Goal: Transaction & Acquisition: Book appointment/travel/reservation

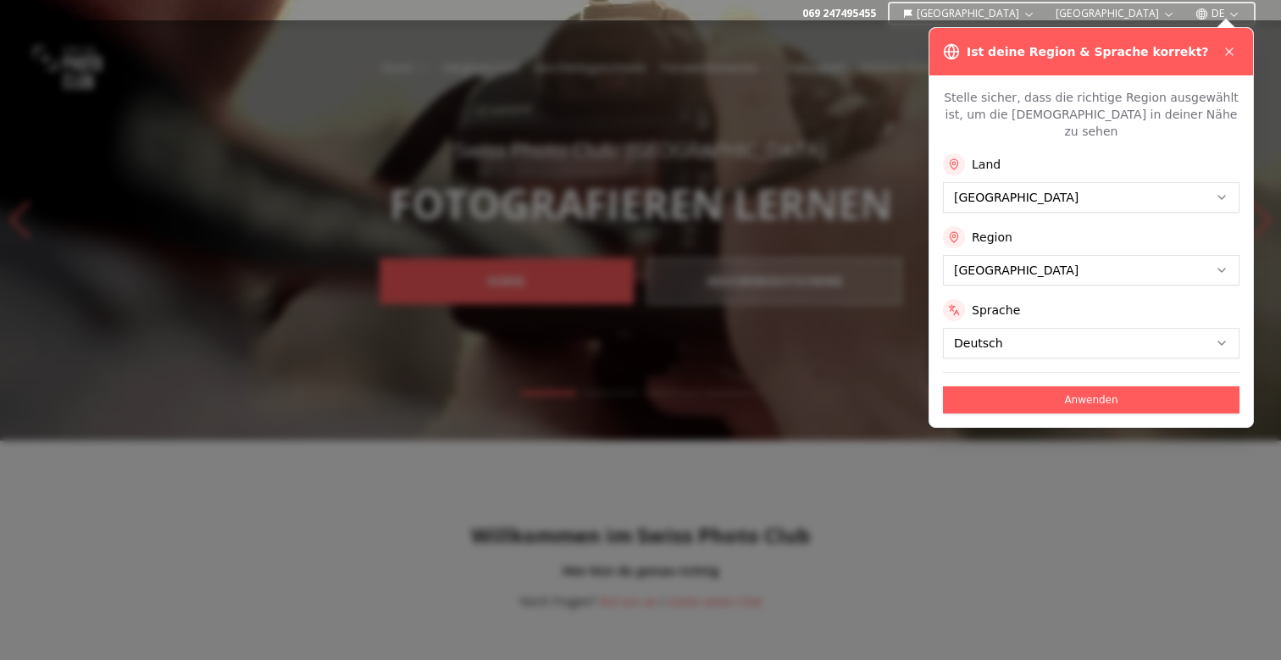
click at [985, 268] on div "Land [GEOGRAPHIC_DATA] Region [GEOGRAPHIC_DATA] Sprache Deutsch" at bounding box center [1091, 255] width 296 height 205
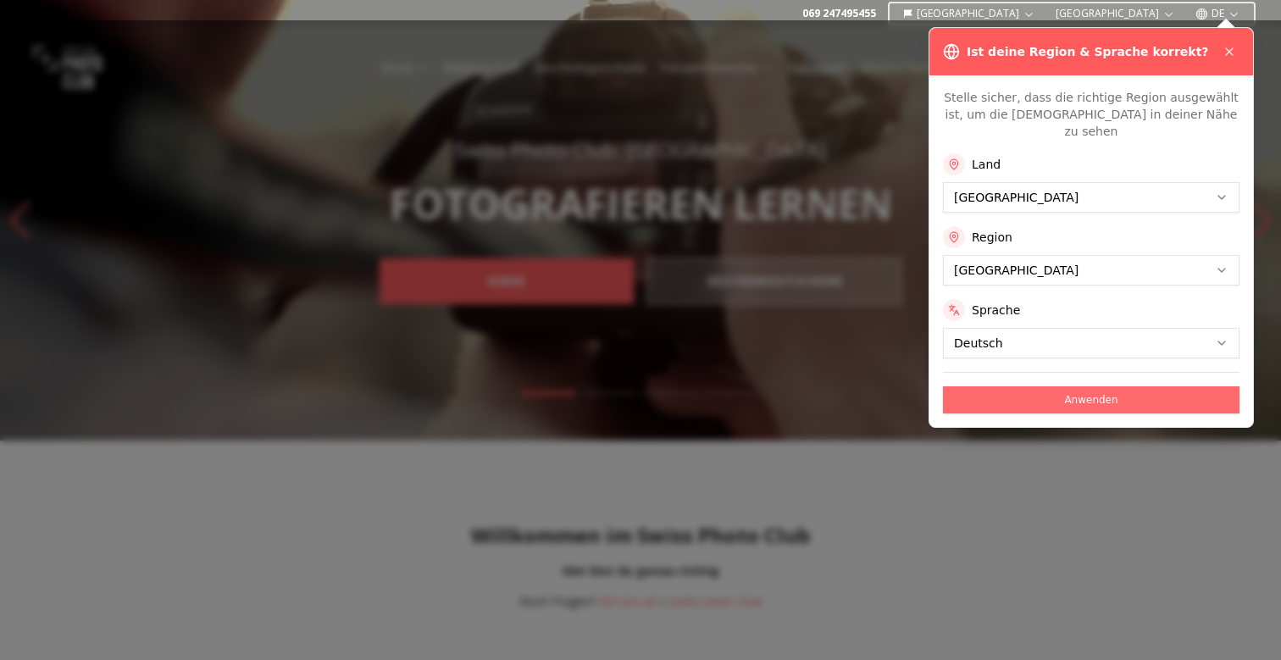
click at [1012, 386] on button "Anwenden" at bounding box center [1091, 399] width 296 height 27
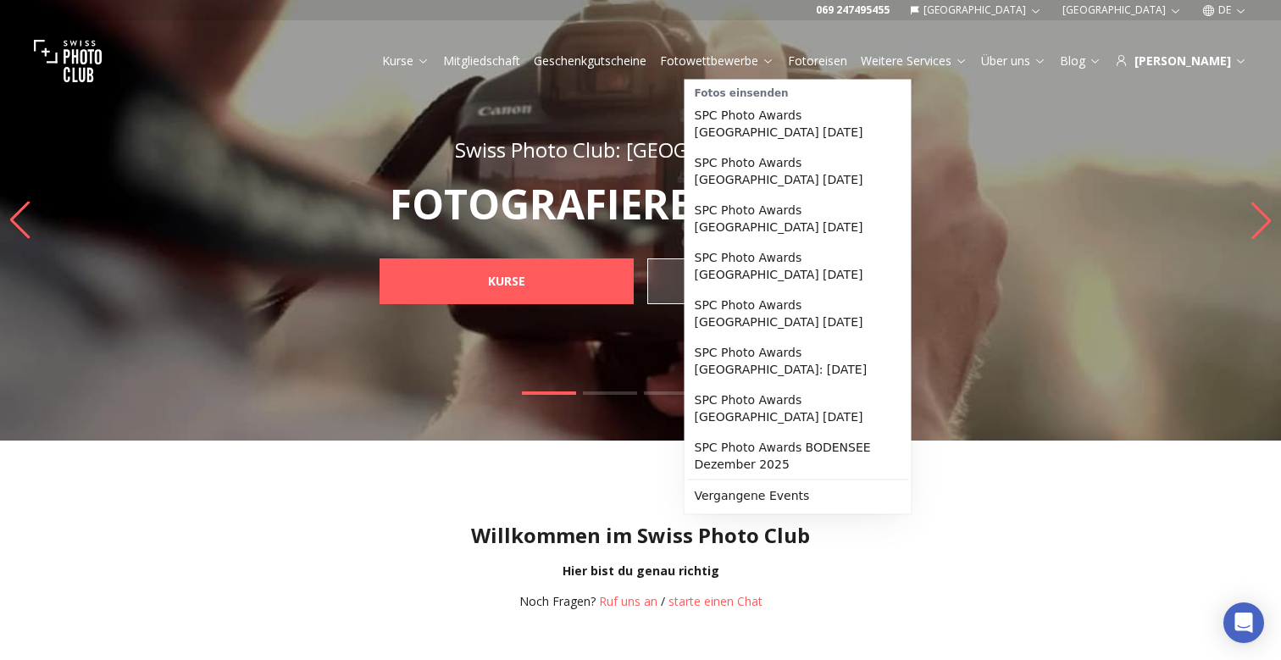
click at [847, 61] on link "Fotoreisen" at bounding box center [817, 61] width 59 height 17
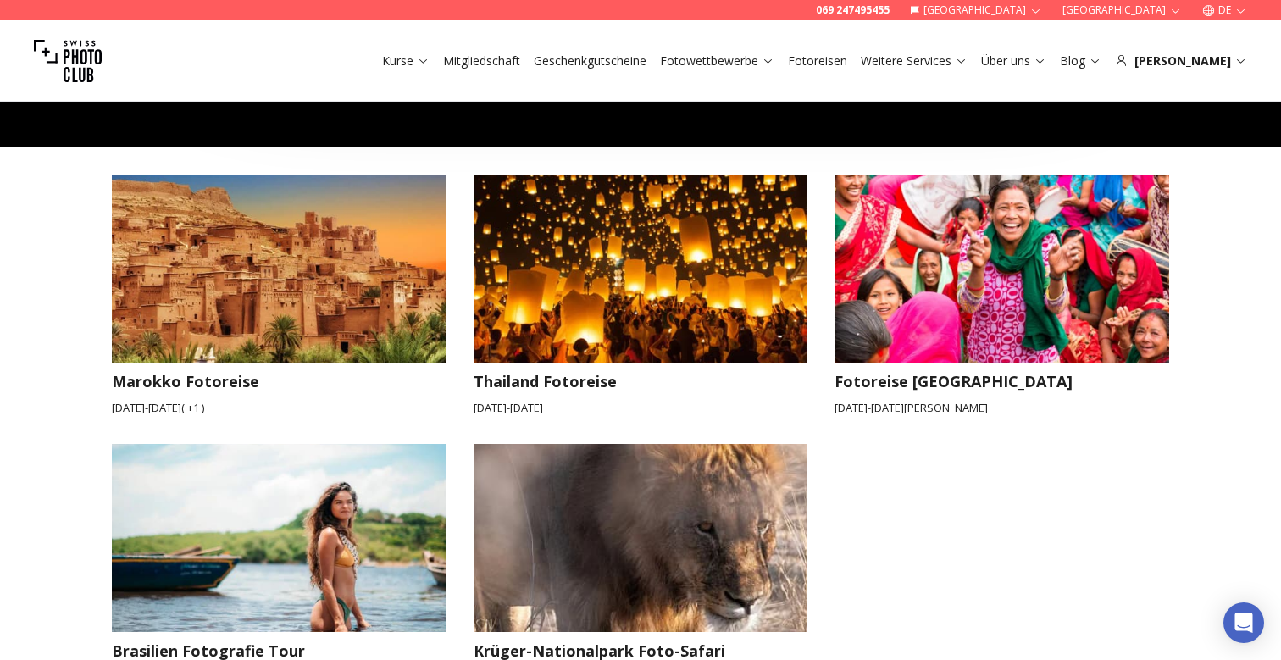
scroll to position [2409, 0]
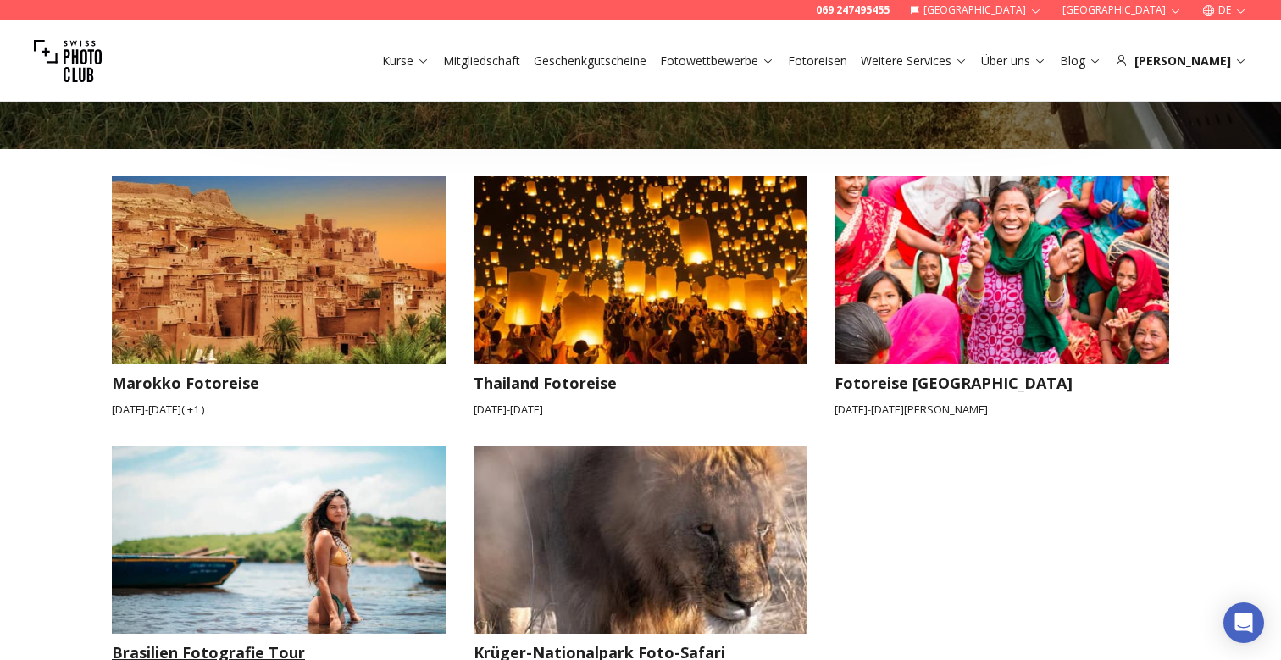
click at [282, 493] on img at bounding box center [279, 539] width 335 height 188
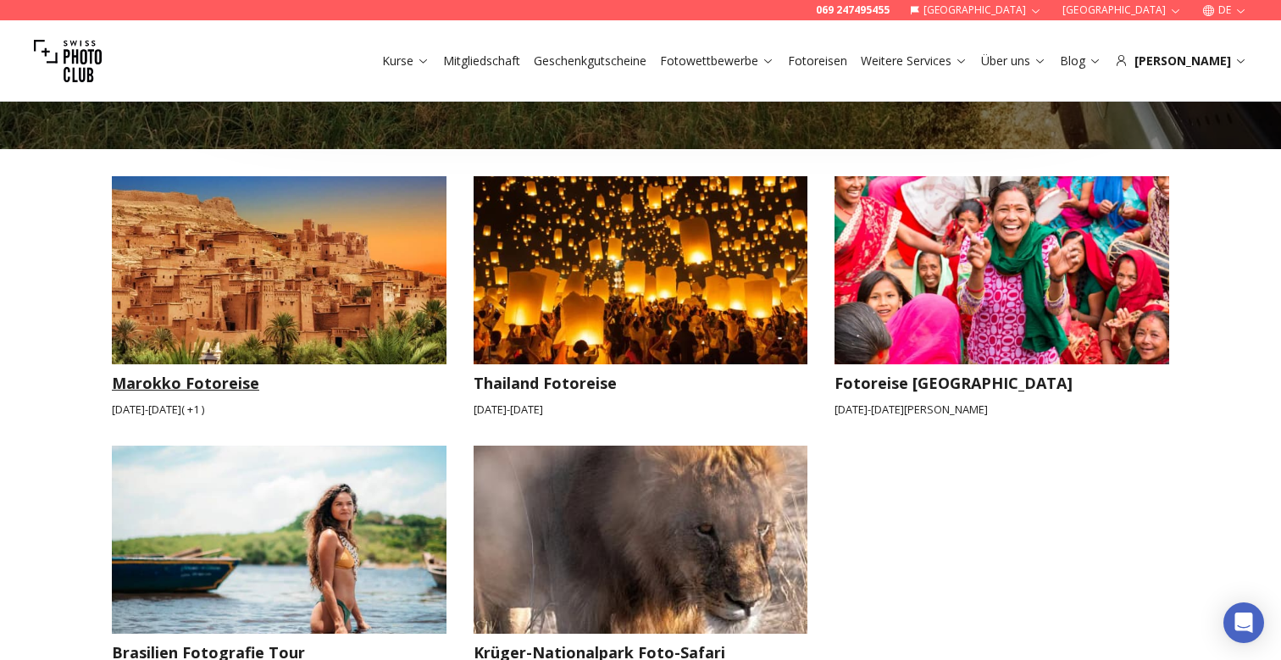
click at [319, 268] on img at bounding box center [279, 270] width 335 height 188
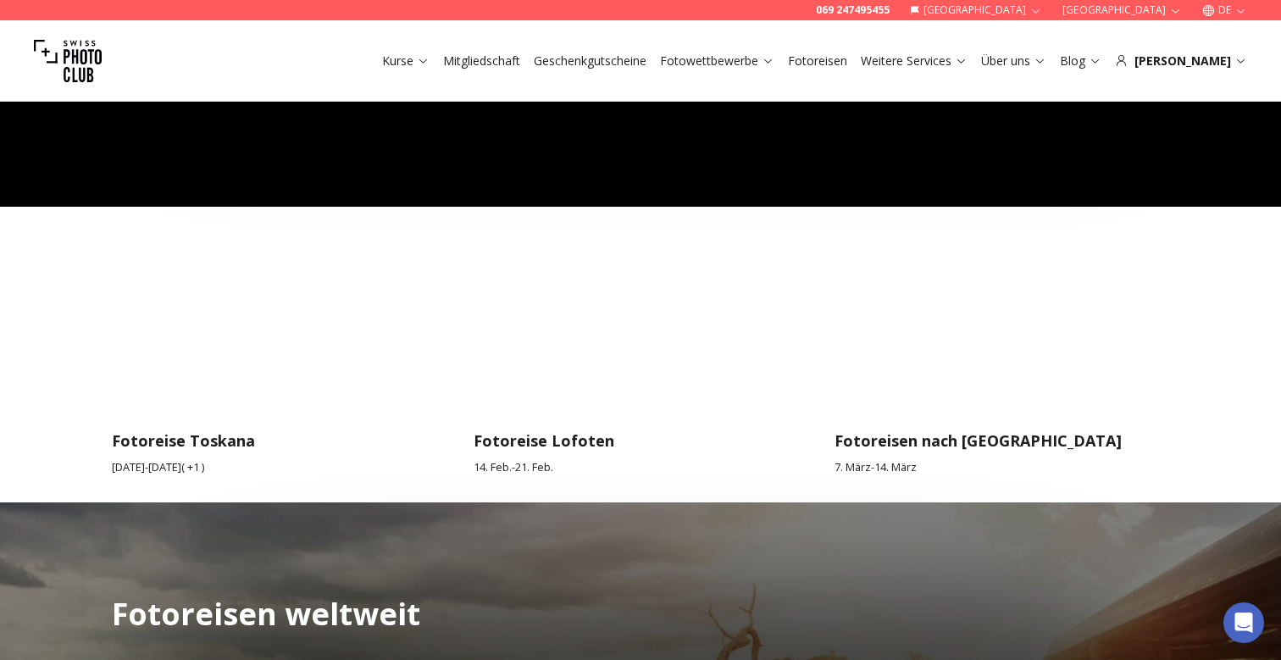
scroll to position [1465, 0]
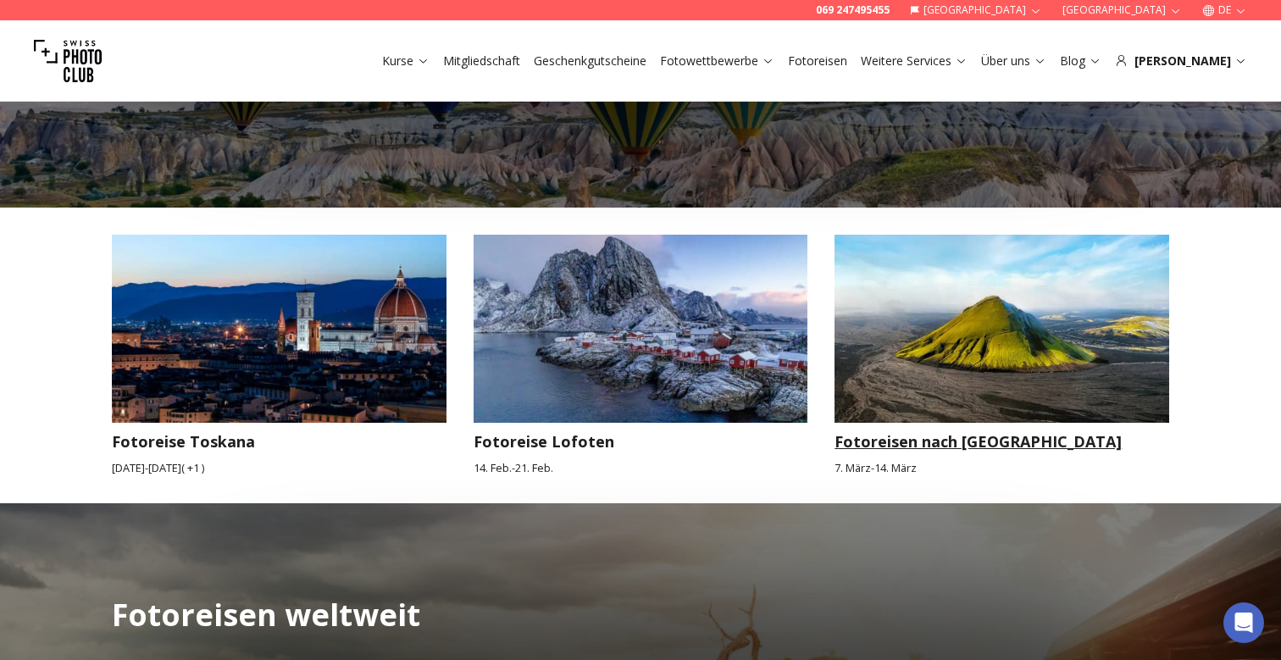
click at [969, 330] on img at bounding box center [1001, 329] width 335 height 188
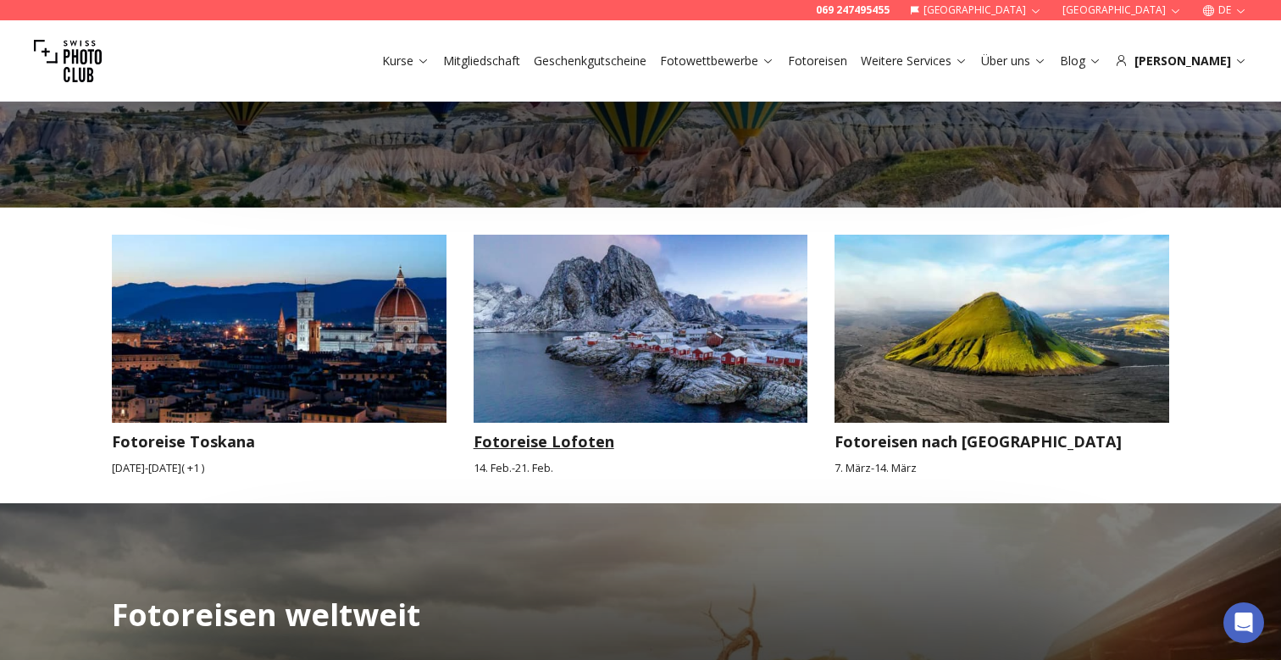
click at [479, 235] on img at bounding box center [640, 329] width 335 height 188
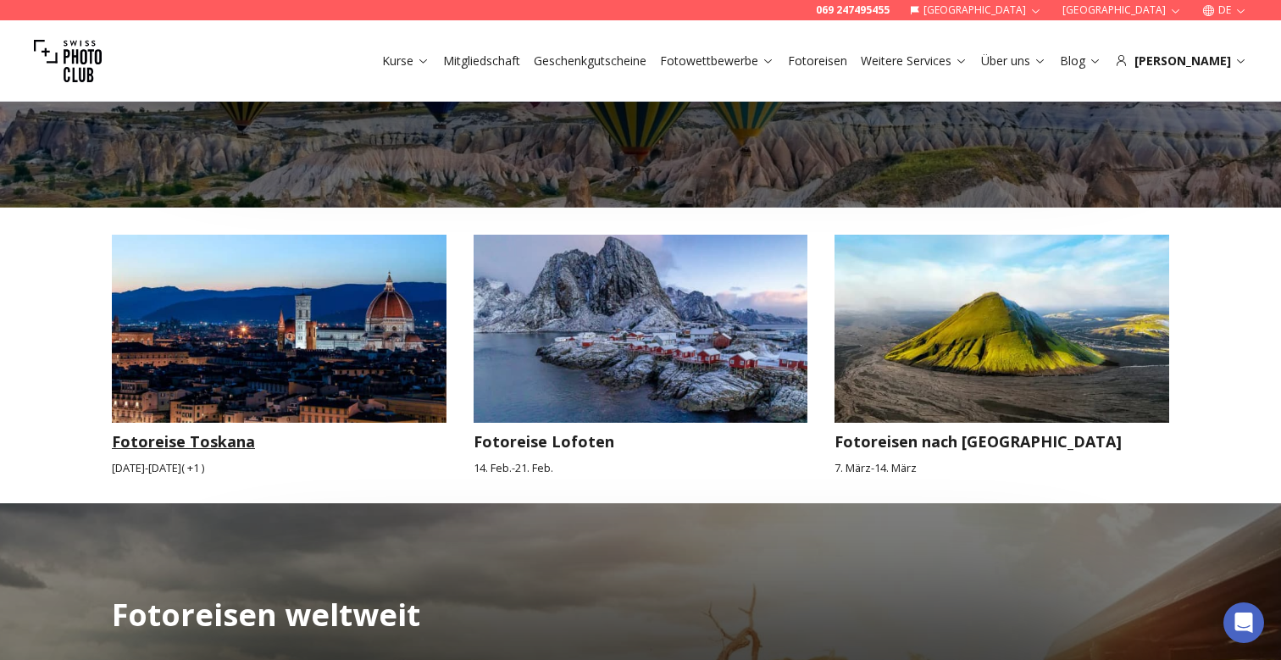
click at [313, 290] on img at bounding box center [279, 329] width 335 height 188
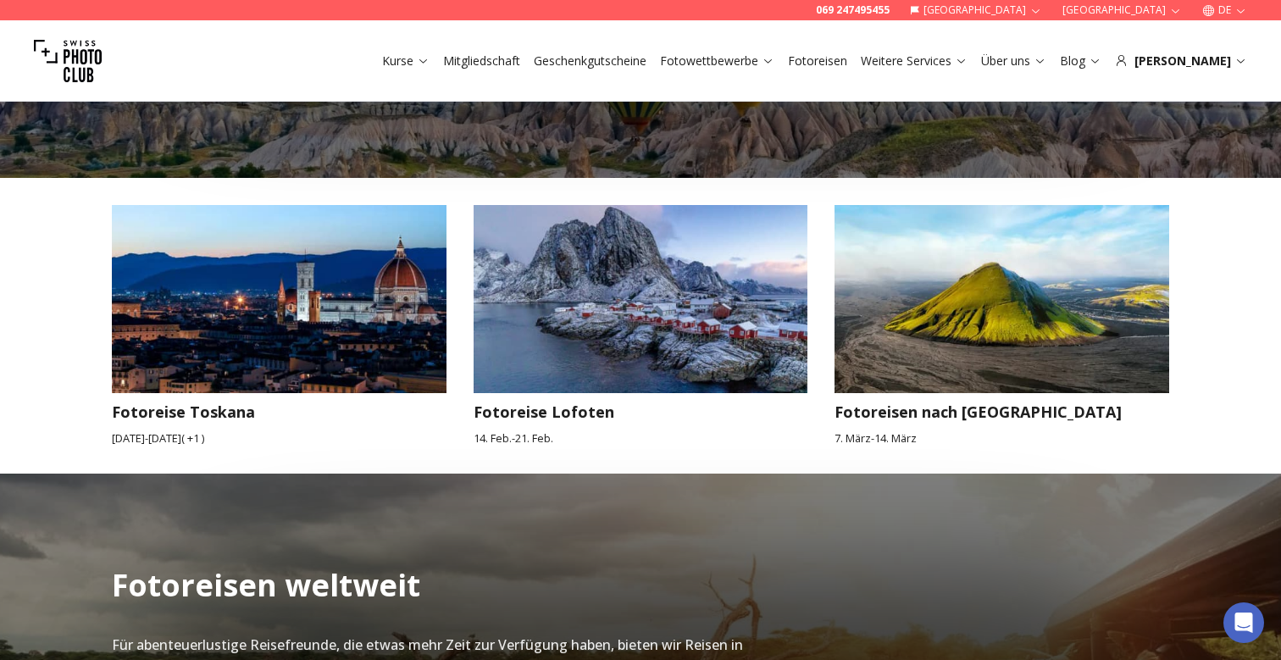
scroll to position [1499, 0]
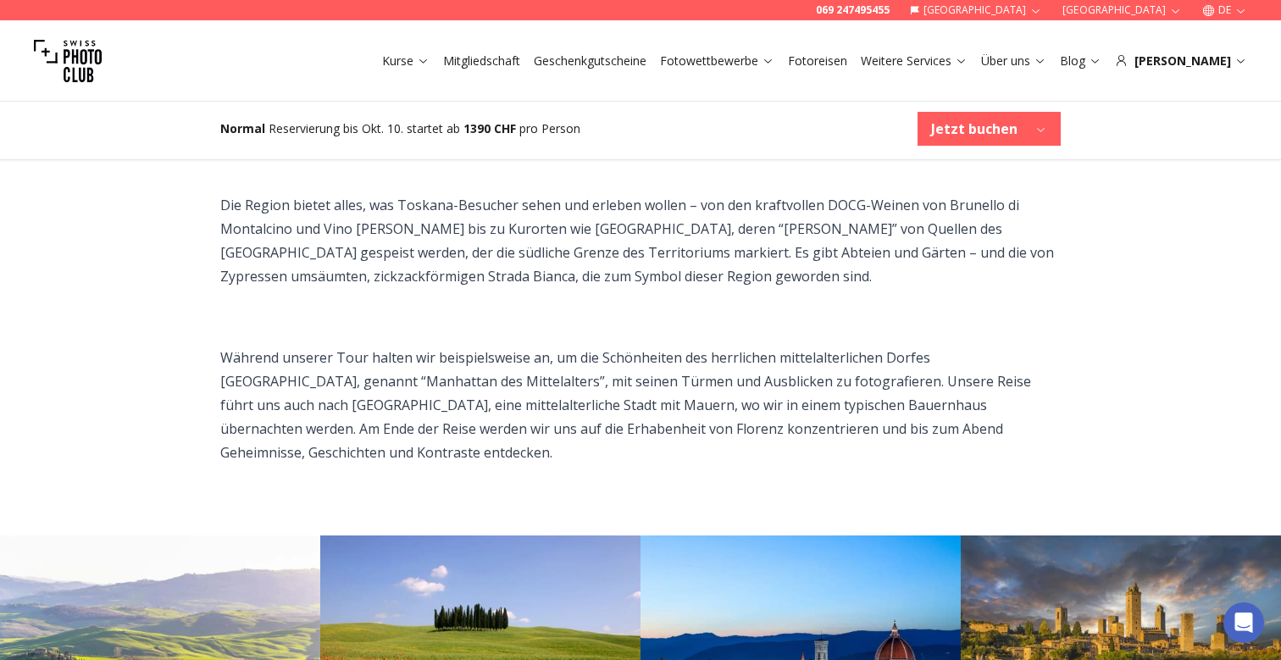
scroll to position [783, 0]
